Goal: Information Seeking & Learning: Learn about a topic

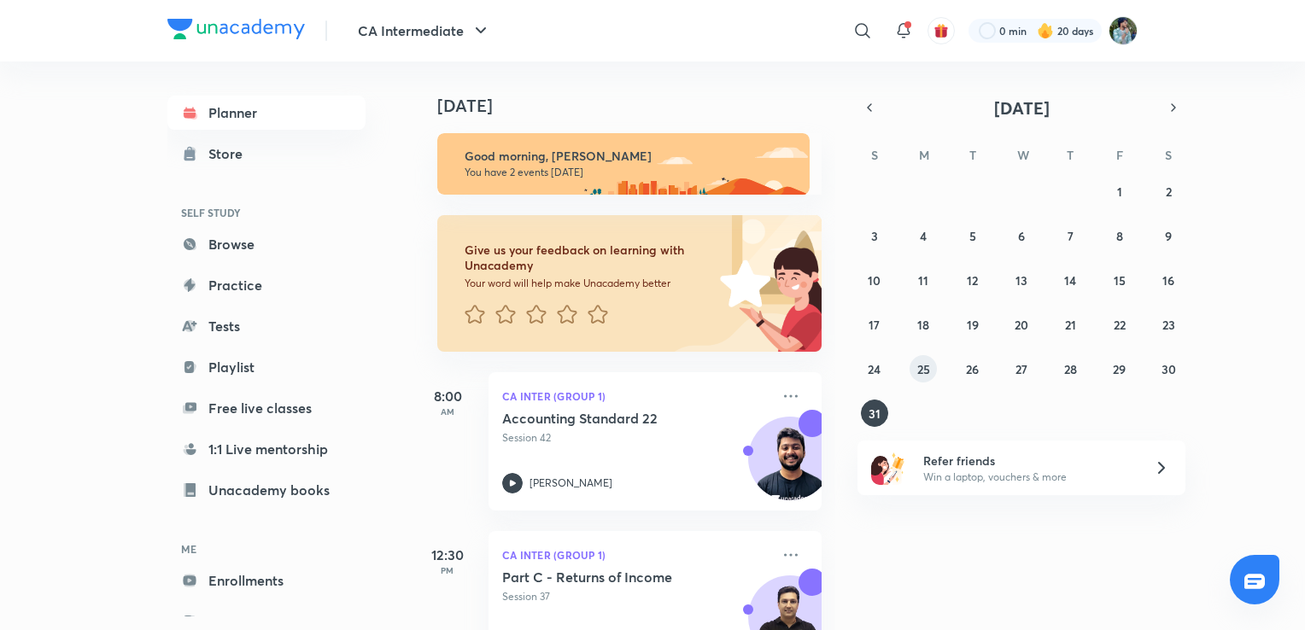
click at [921, 371] on abbr "25" at bounding box center [923, 369] width 13 height 16
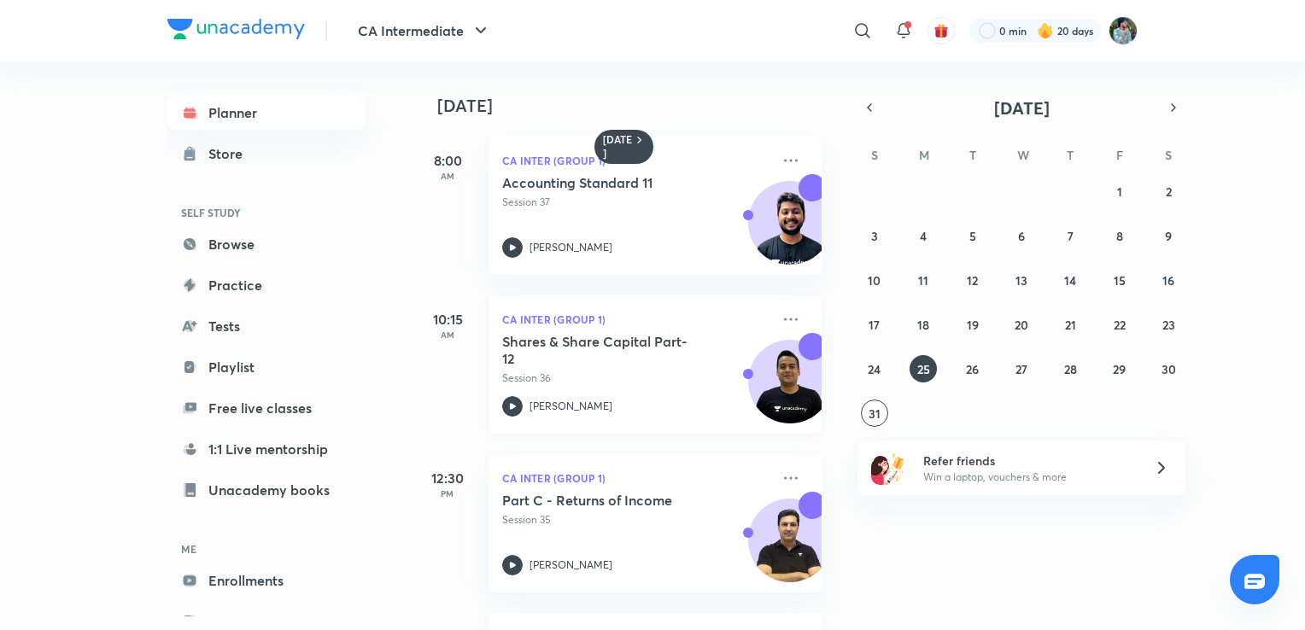
click at [506, 410] on icon at bounding box center [512, 406] width 20 height 20
